Goal: Transaction & Acquisition: Register for event/course

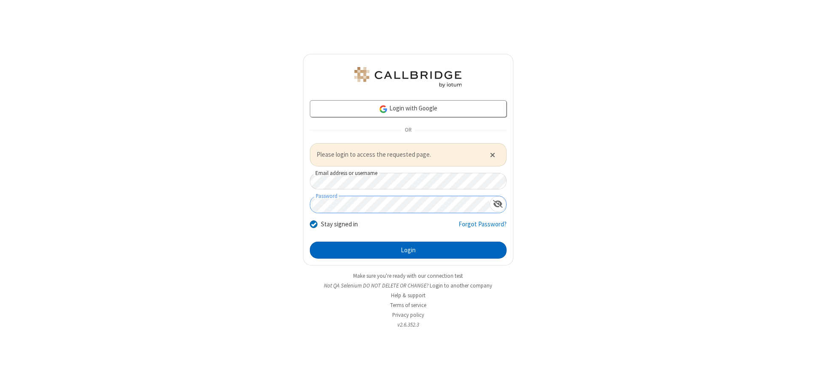
click at [408, 250] on button "Login" at bounding box center [408, 250] width 197 height 17
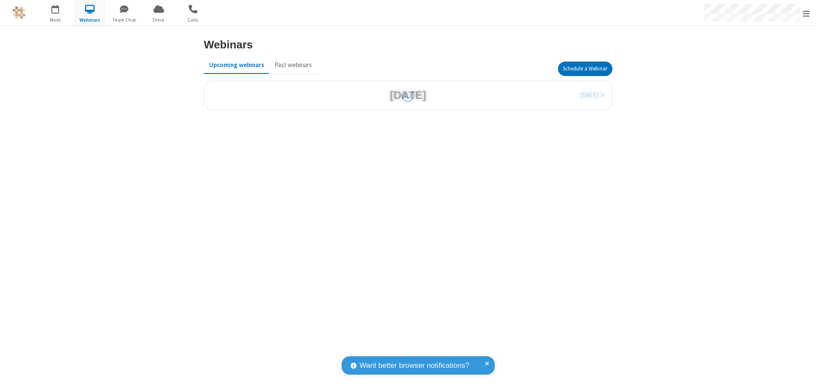
click at [585, 69] on button "Schedule a Webinar" at bounding box center [585, 69] width 54 height 14
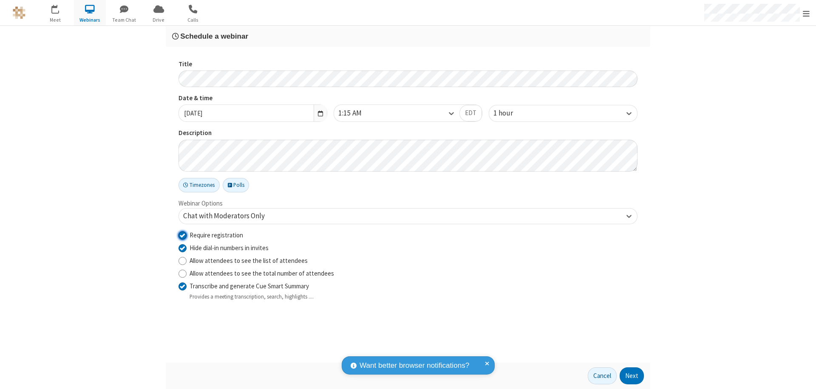
click at [182, 235] on input "Require registration" at bounding box center [183, 235] width 8 height 9
checkbox input "false"
click at [632, 376] on button "Next" at bounding box center [632, 376] width 24 height 17
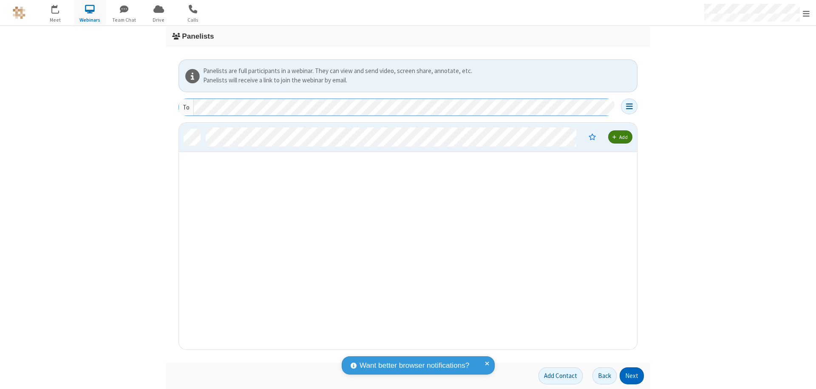
click at [632, 376] on button "Next" at bounding box center [632, 376] width 24 height 17
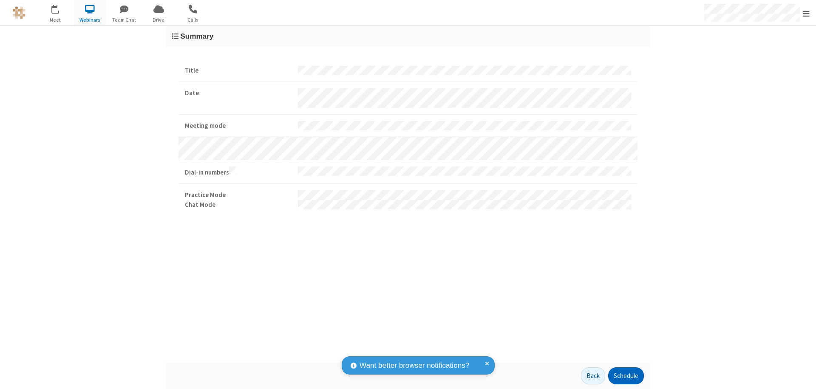
click at [626, 376] on button "Schedule" at bounding box center [626, 376] width 36 height 17
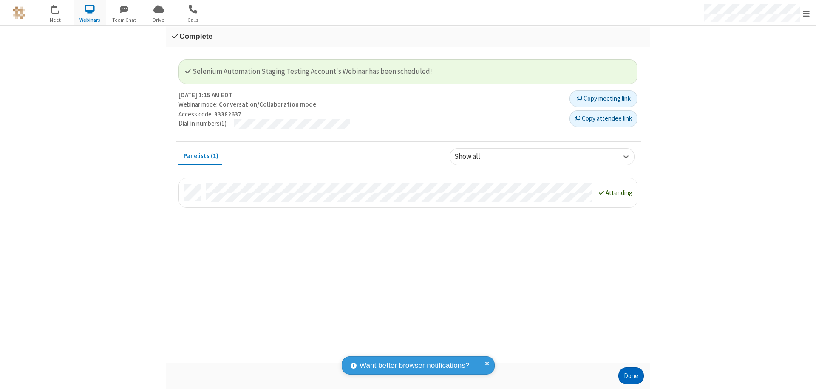
click at [631, 376] on button "Done" at bounding box center [632, 376] width 26 height 17
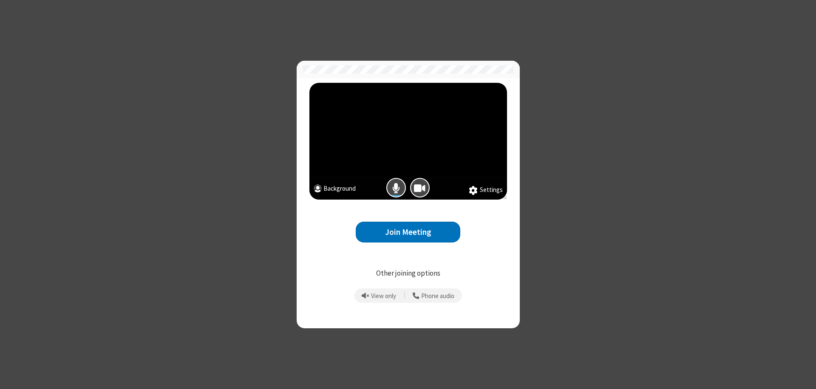
click at [408, 232] on button "Join Meeting" at bounding box center [408, 232] width 105 height 21
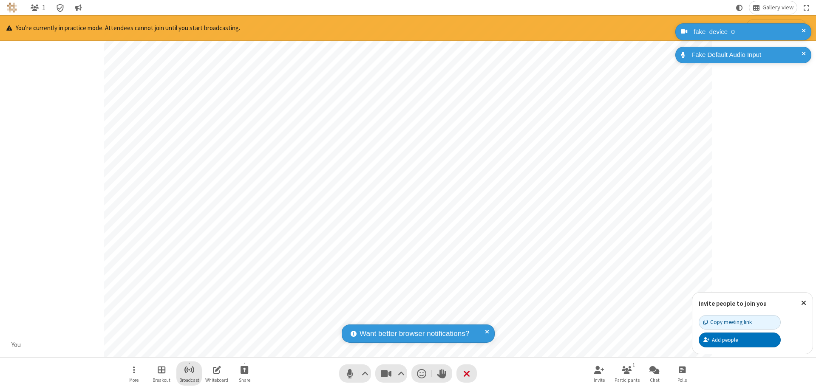
click at [189, 370] on span "Start broadcast" at bounding box center [189, 370] width 11 height 11
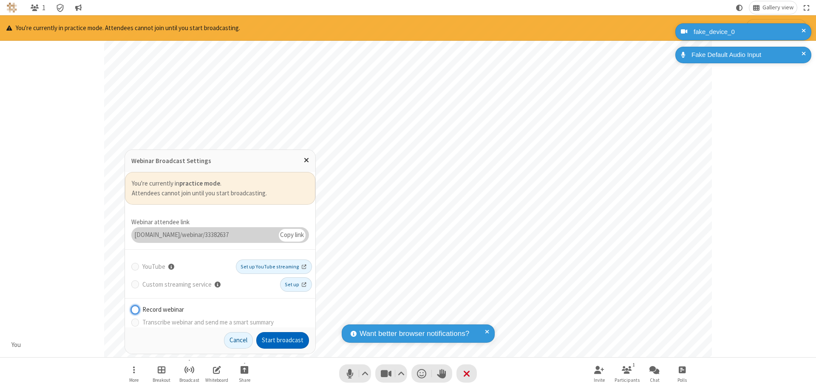
click at [283, 341] on button "Start broadcast" at bounding box center [282, 340] width 53 height 17
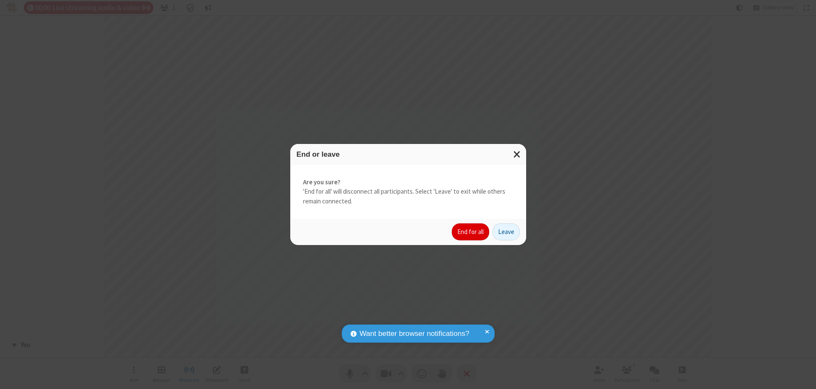
click at [471, 232] on button "End for all" at bounding box center [470, 232] width 37 height 17
